Goal: Information Seeking & Learning: Learn about a topic

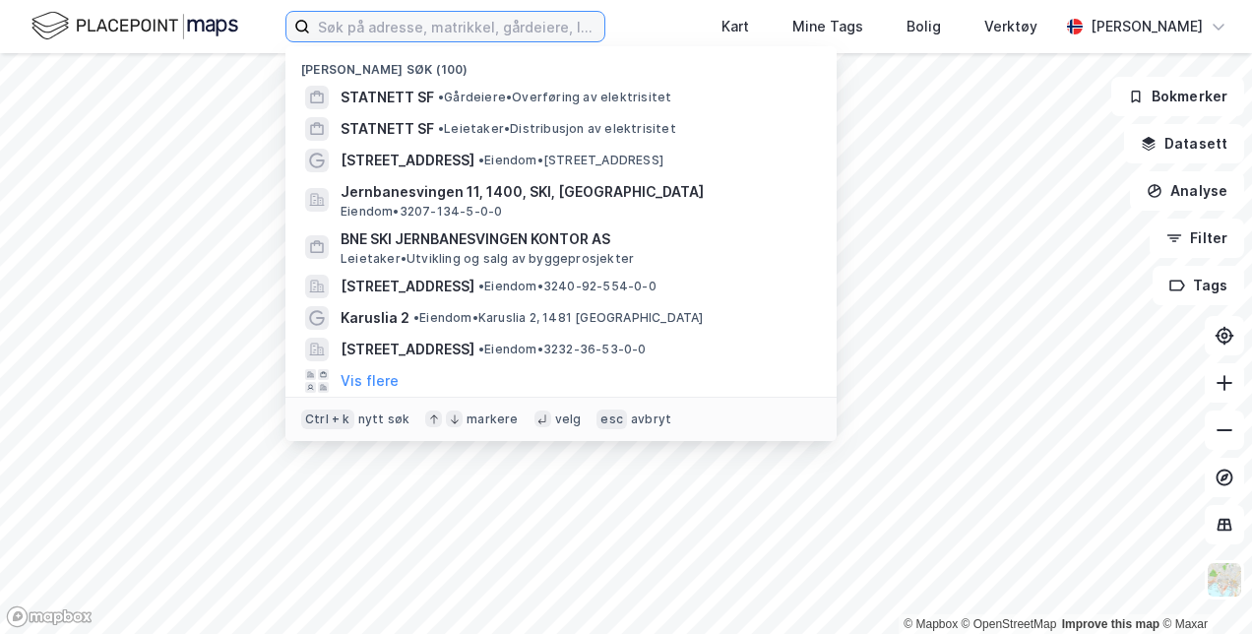
click at [386, 24] on input at bounding box center [457, 27] width 294 height 30
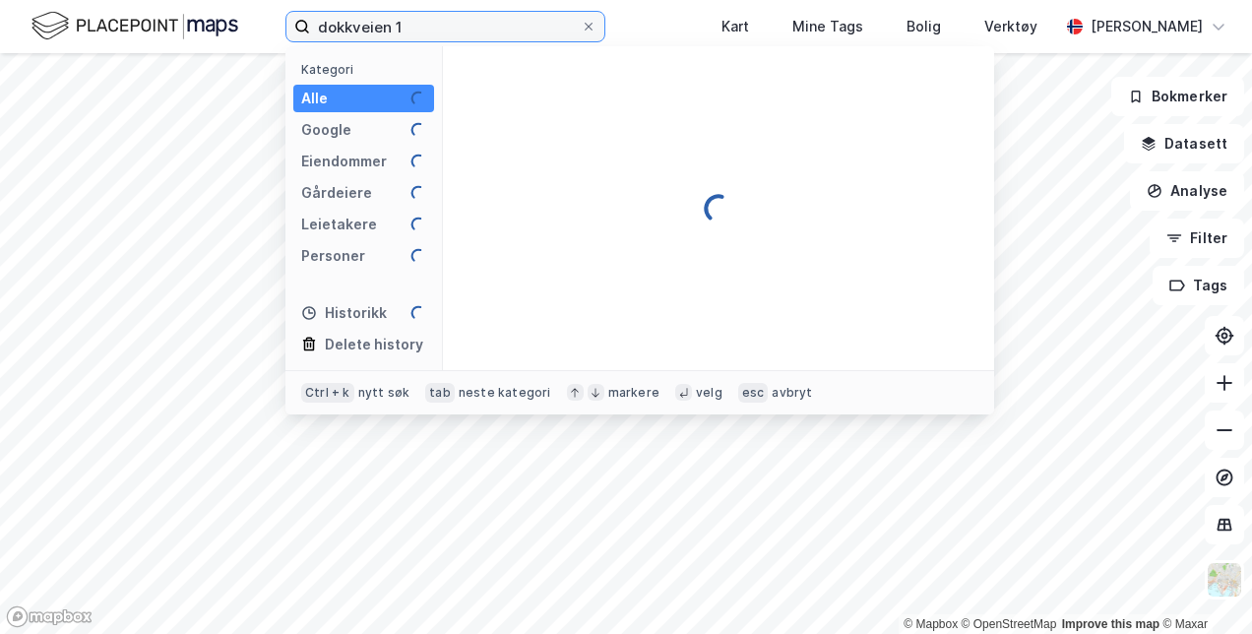
type input "dokkveien 1"
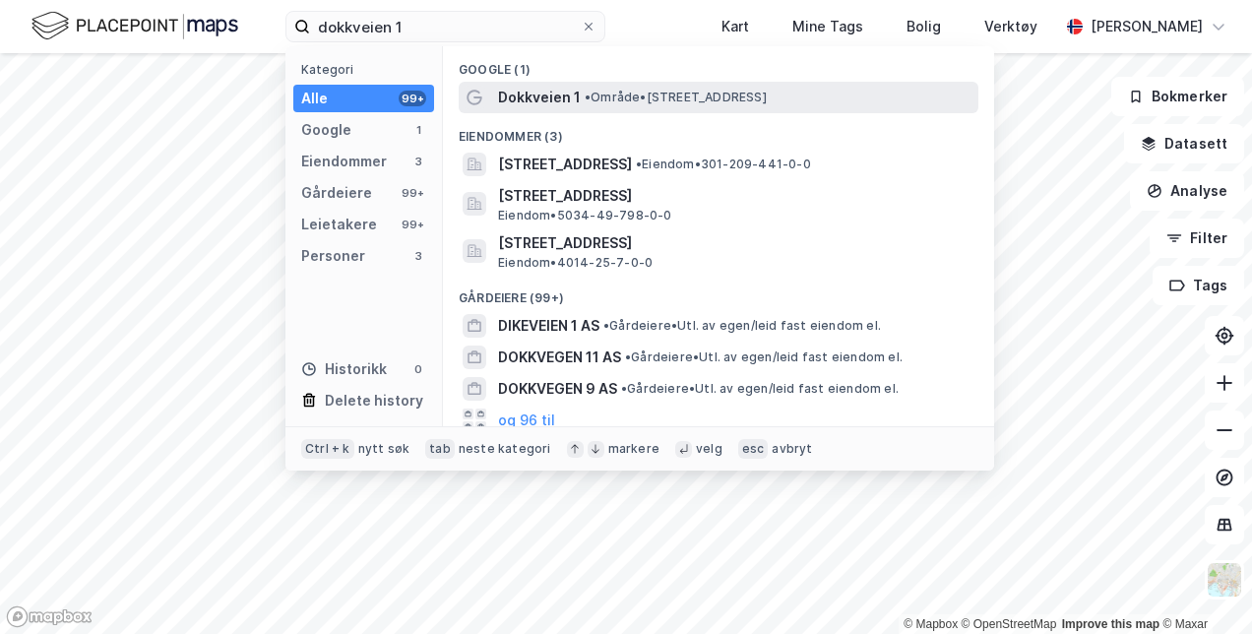
click at [585, 96] on span "•" at bounding box center [588, 97] width 6 height 15
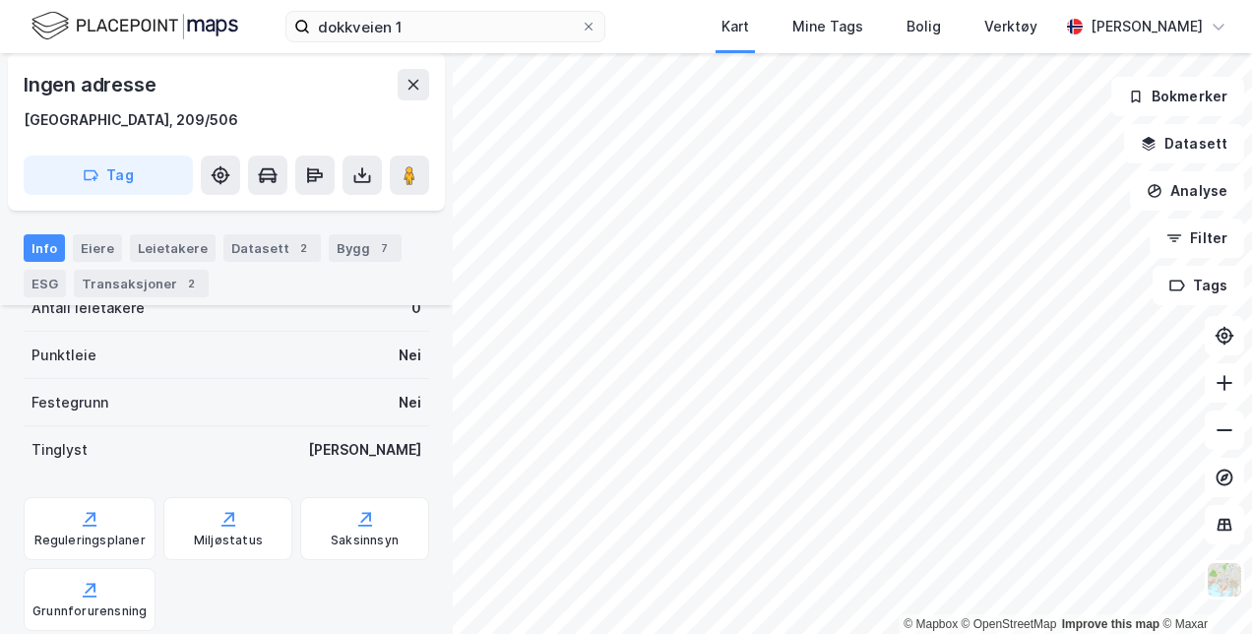
scroll to position [591, 0]
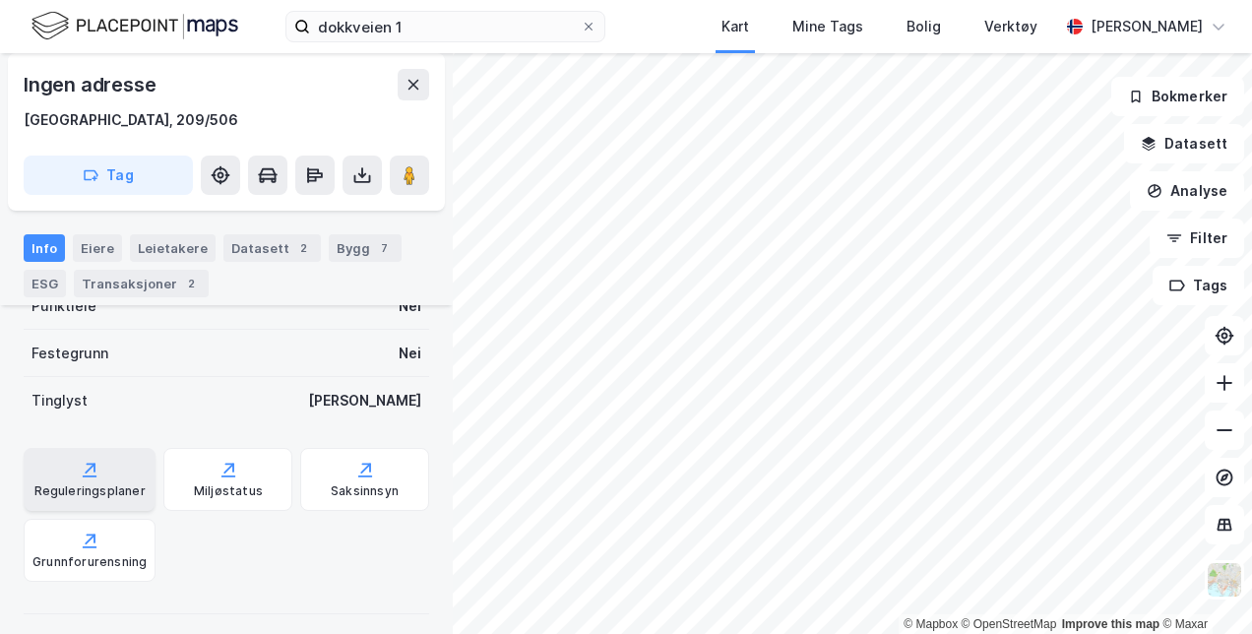
click at [87, 468] on icon at bounding box center [91, 469] width 11 height 11
